Goal: Use online tool/utility: Use online tool/utility

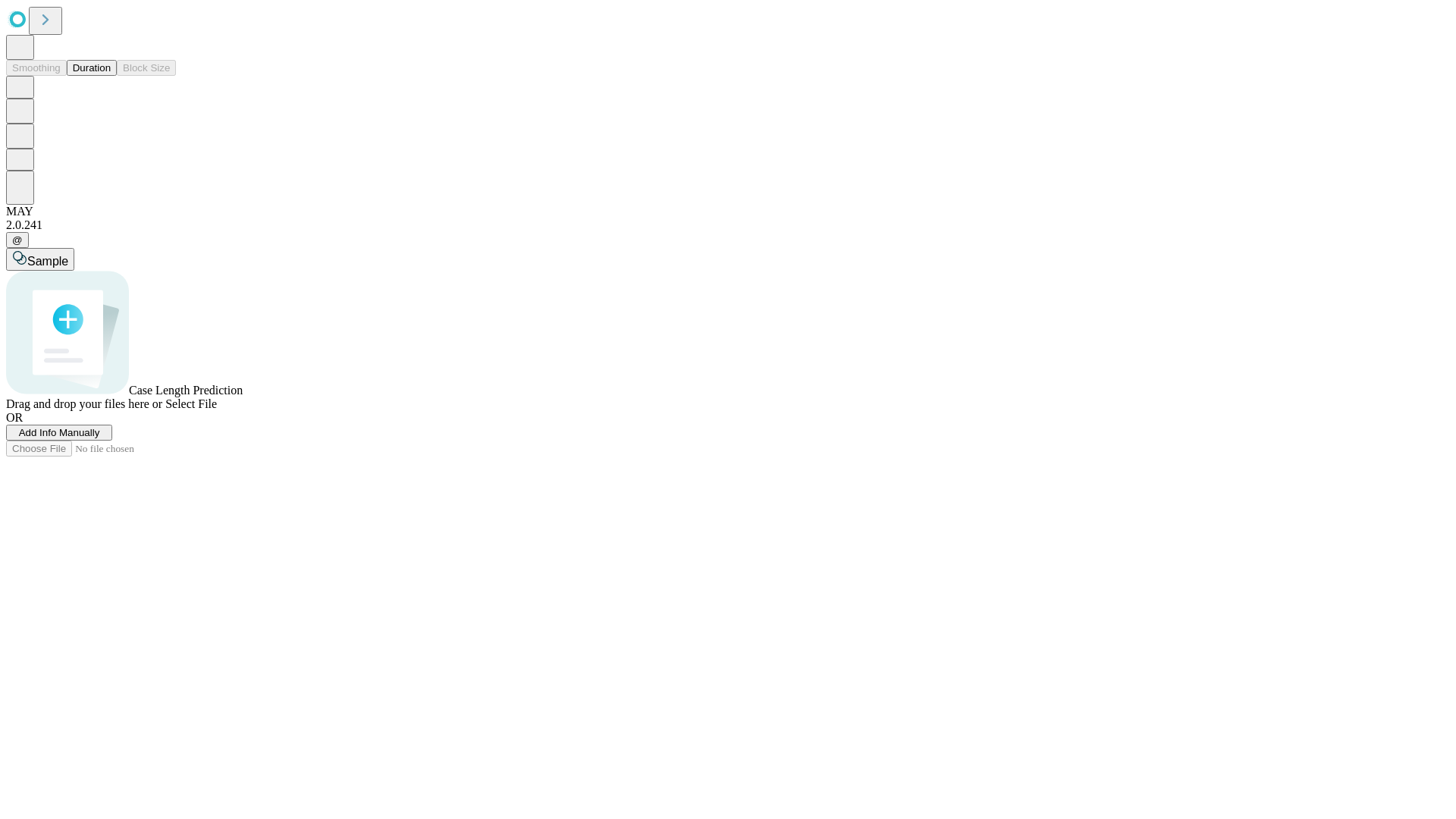
click at [111, 76] on button "Duration" at bounding box center [91, 68] width 50 height 16
click at [69, 255] on span "Sample" at bounding box center [47, 261] width 41 height 13
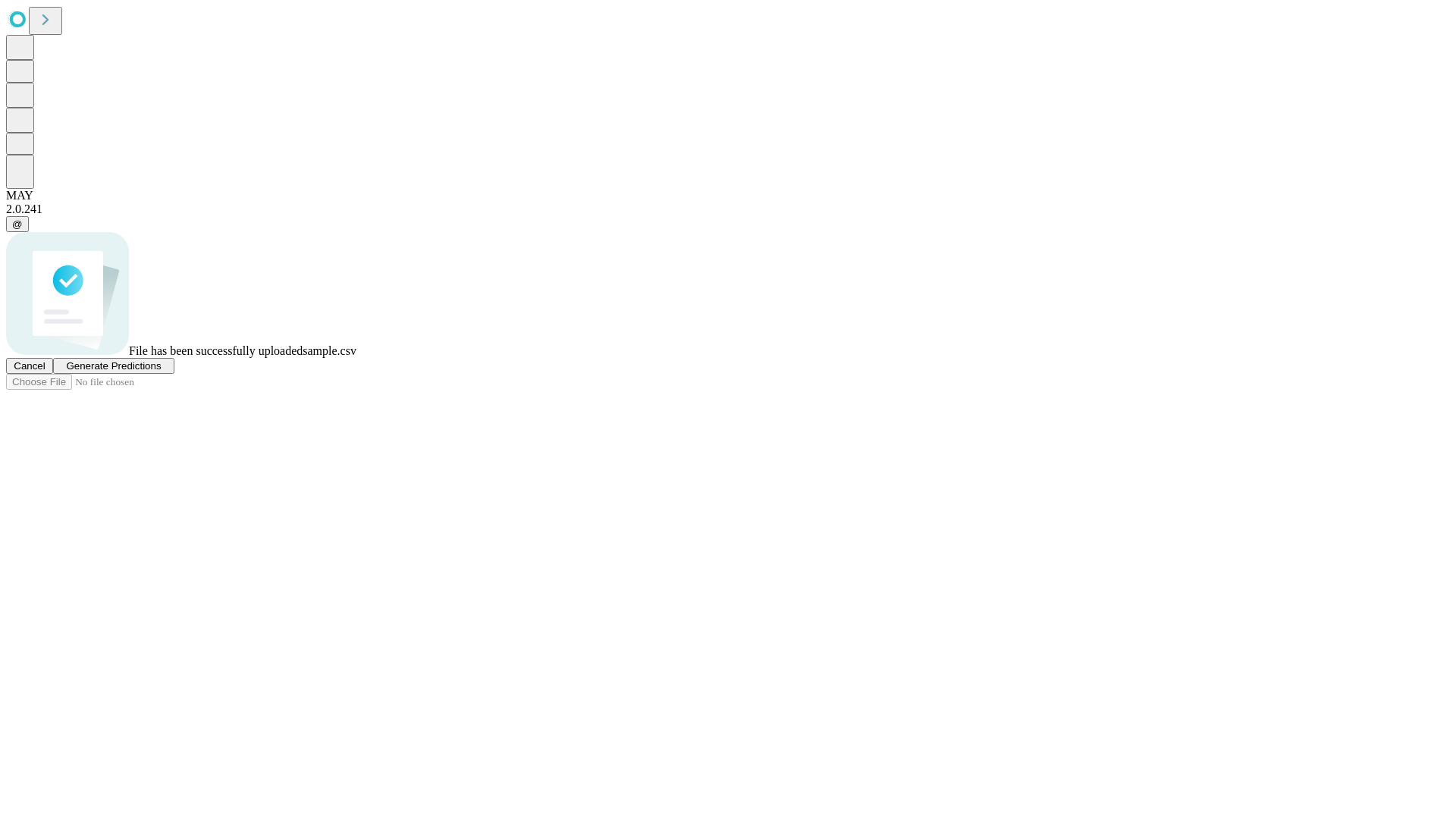
click at [161, 371] on span "Generate Predictions" at bounding box center [113, 366] width 95 height 11
